Goal: Navigation & Orientation: Find specific page/section

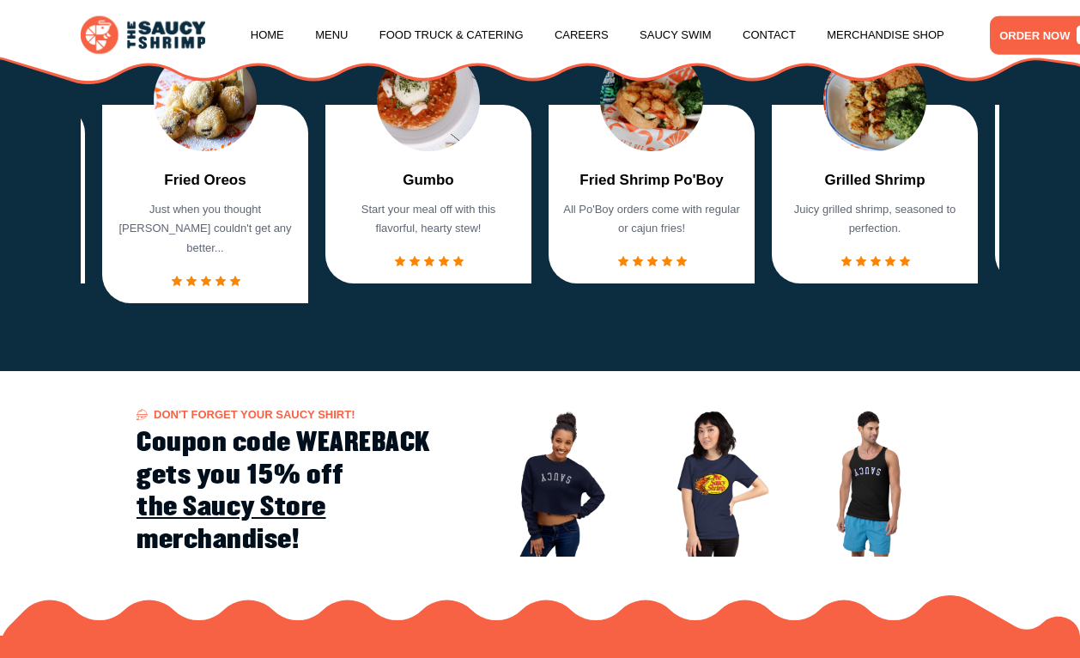
scroll to position [1157, 0]
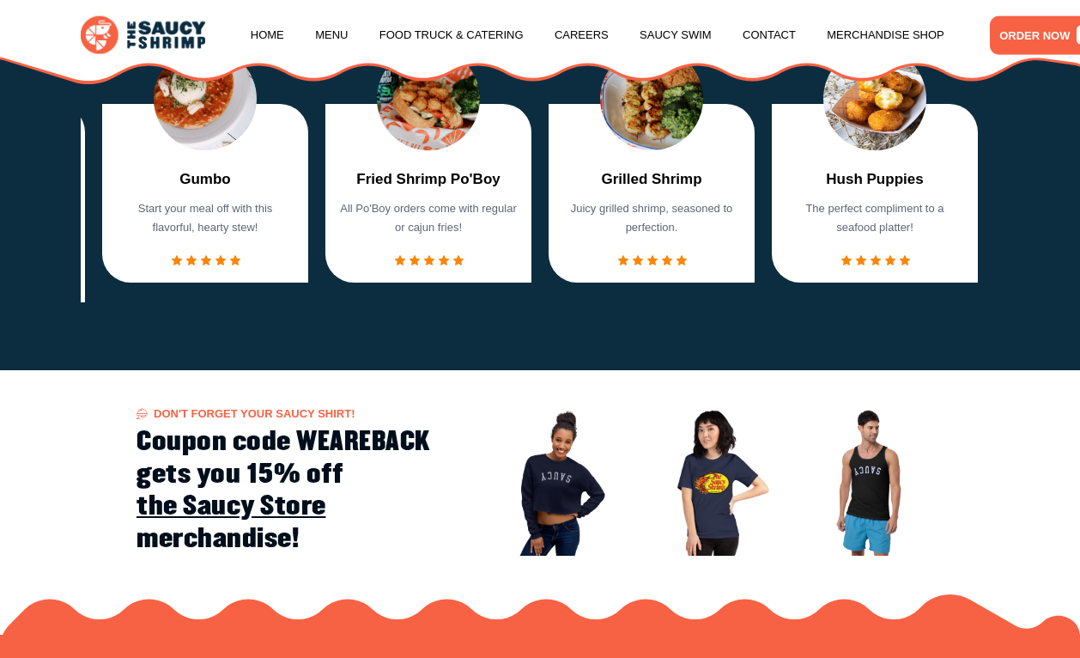
click at [241, 216] on p "Start your meal off with this flavorful, hearty stew!" at bounding box center [205, 218] width 177 height 39
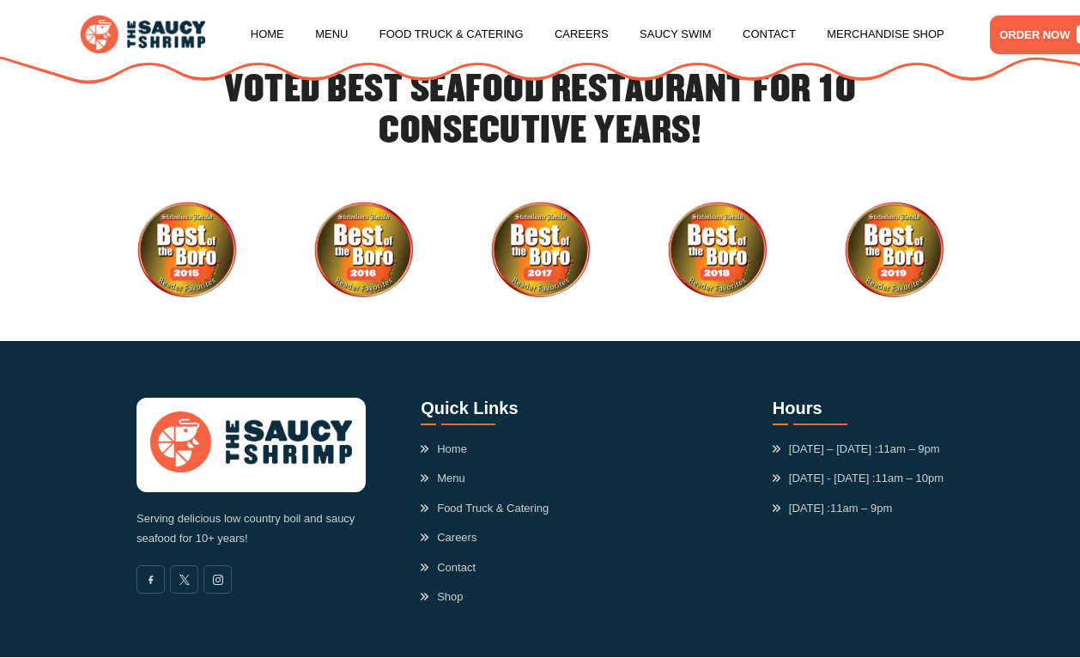
scroll to position [4211, 0]
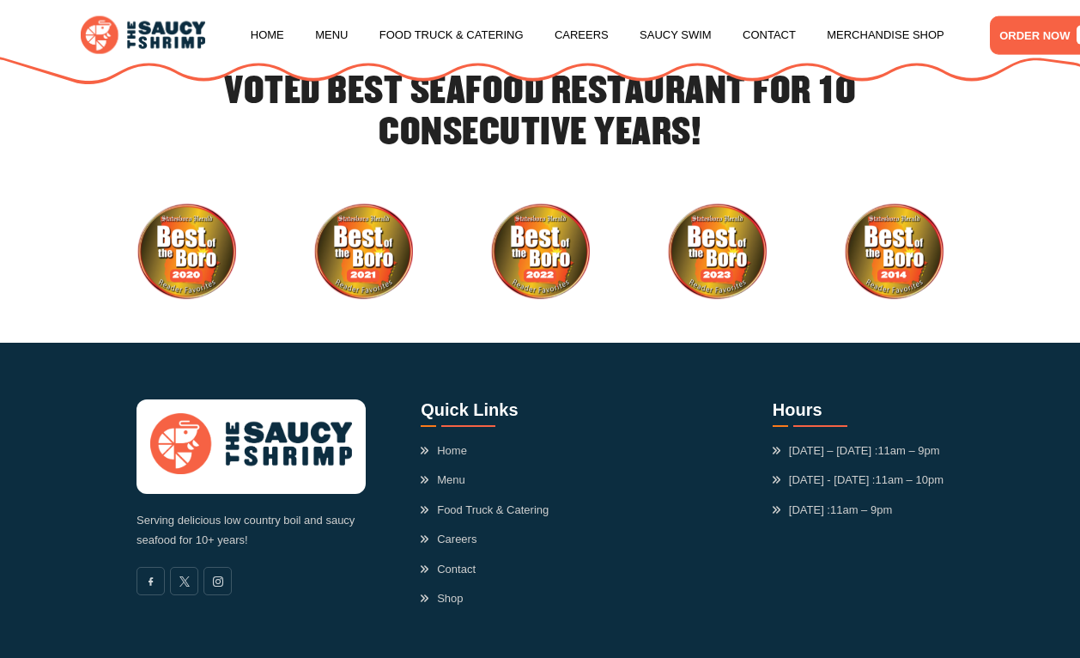
click at [458, 446] on link "Home" at bounding box center [444, 450] width 46 height 17
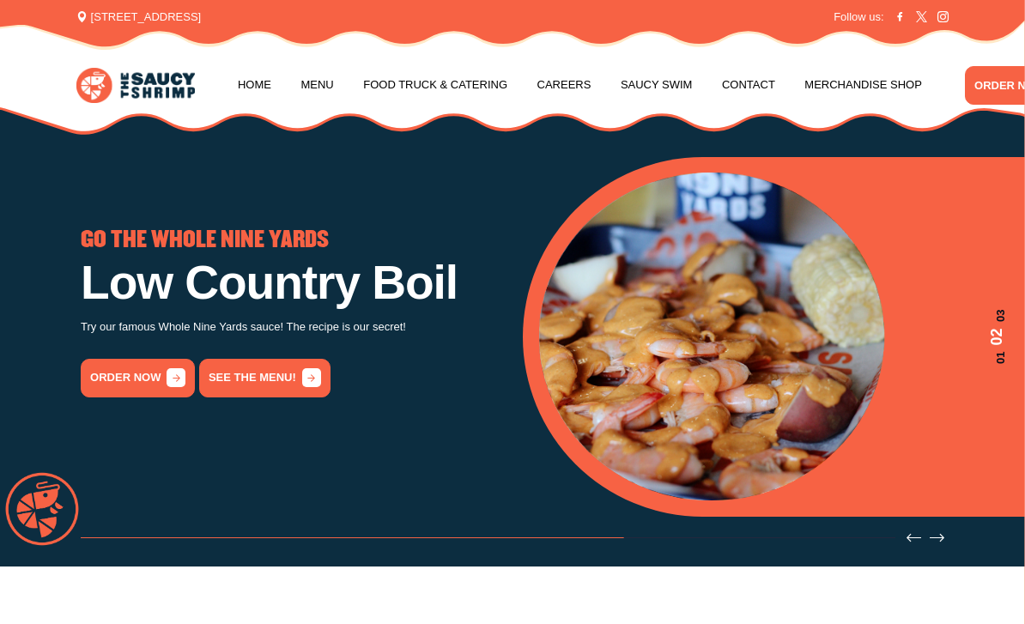
scroll to position [4119, 0]
